Goal: Find contact information: Find contact information

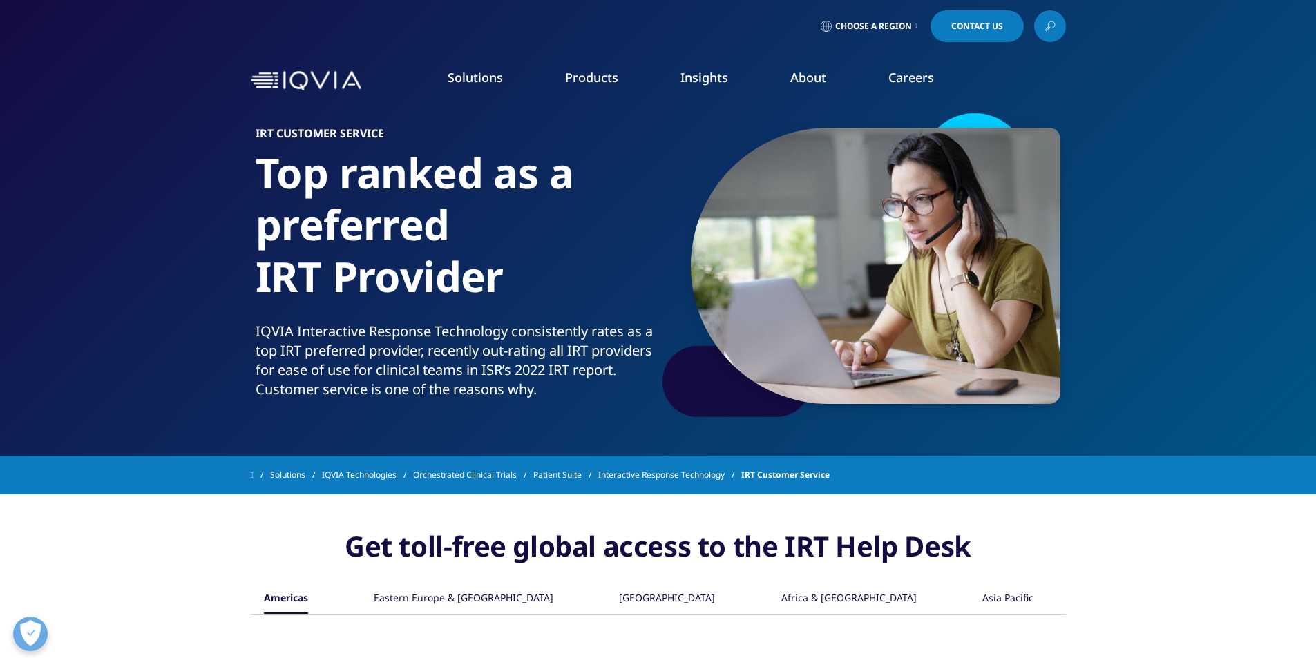
click at [962, 39] on link "Contact Us" at bounding box center [977, 26] width 93 height 32
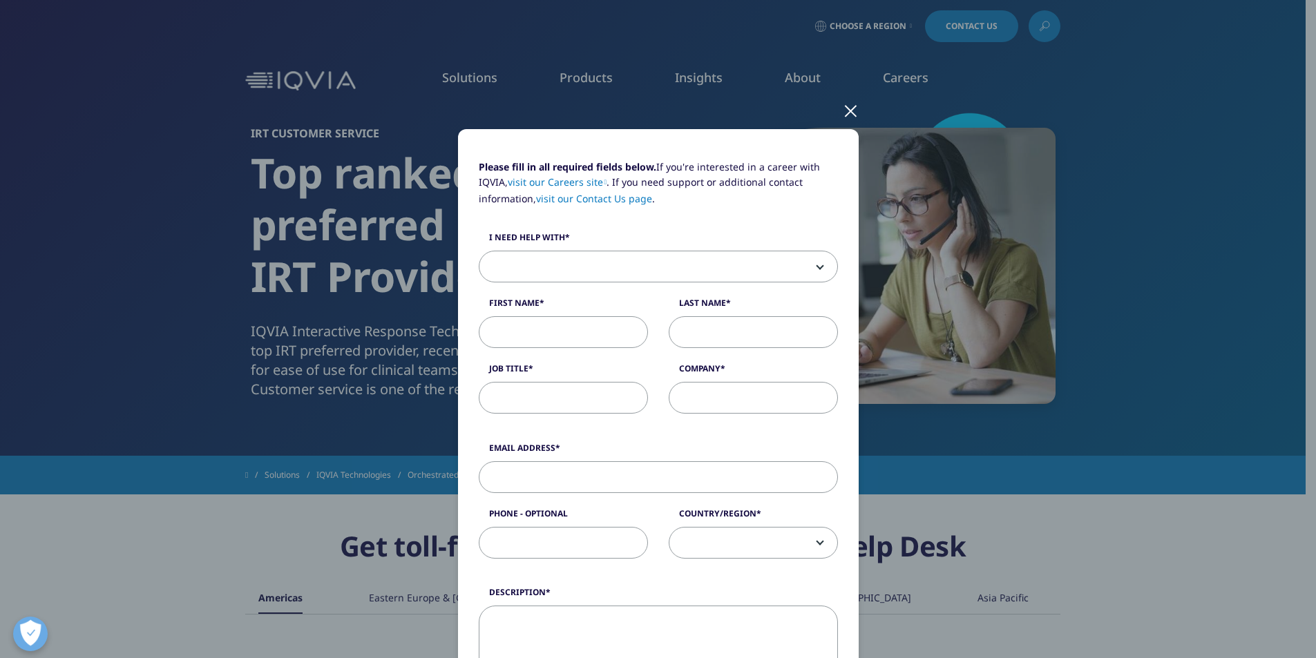
click at [851, 114] on div at bounding box center [851, 110] width 16 height 38
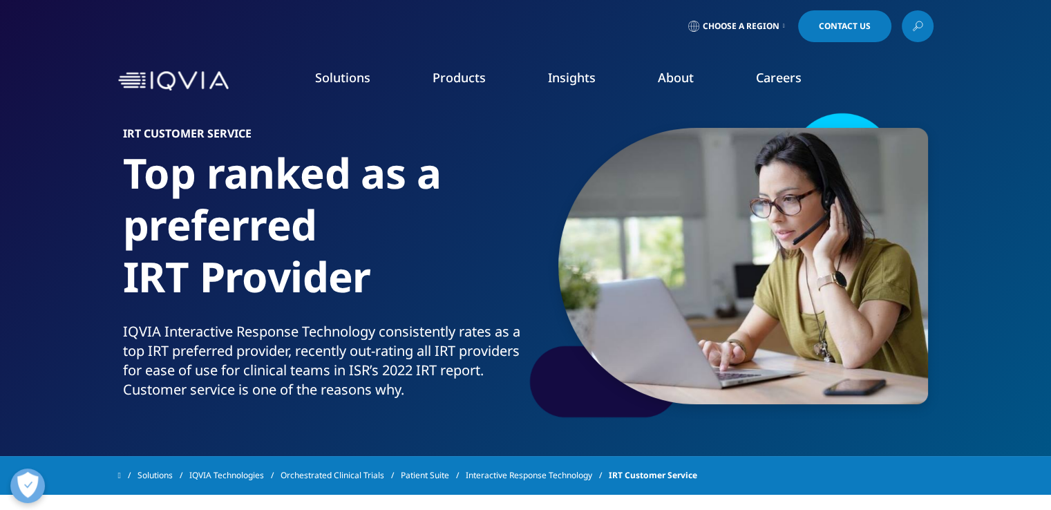
click at [843, 27] on span "Contact Us" at bounding box center [845, 26] width 52 height 8
